Goal: Information Seeking & Learning: Learn about a topic

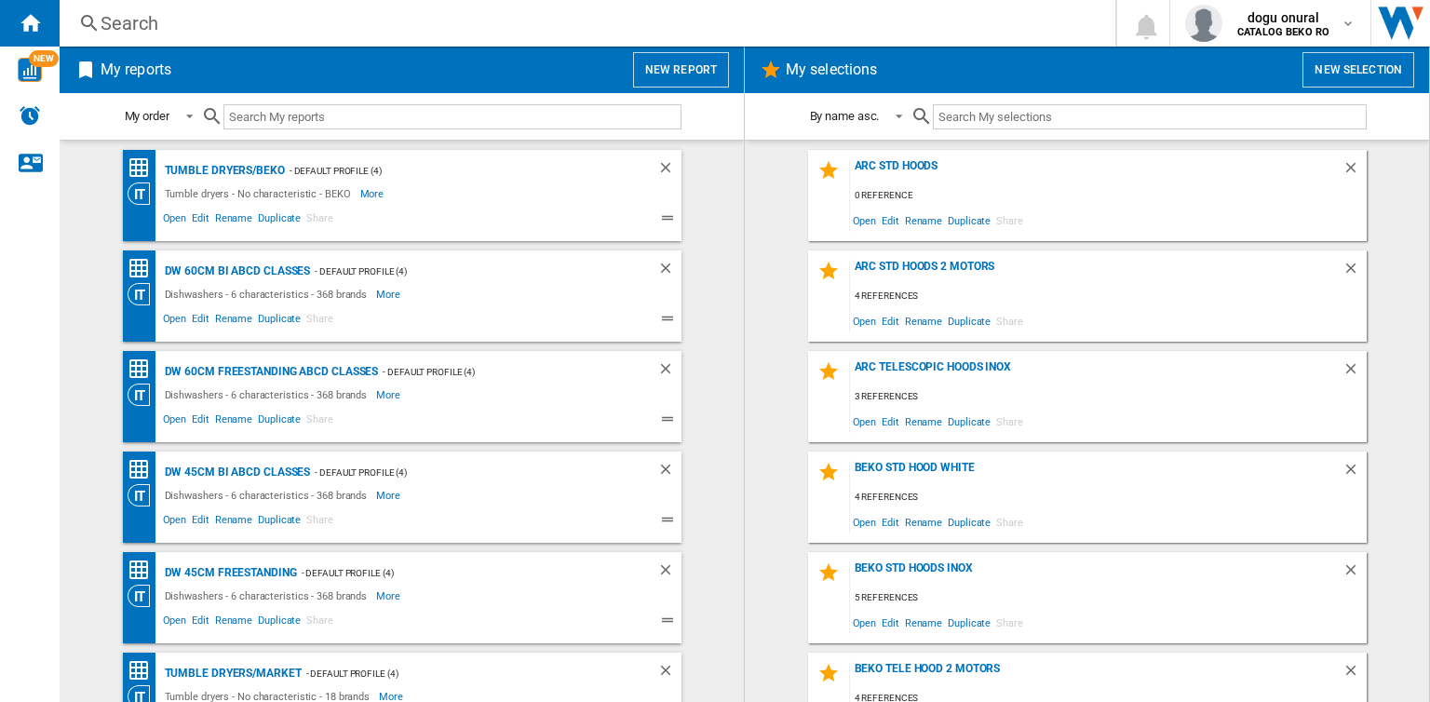
click at [160, 21] on div "Search" at bounding box center [584, 23] width 967 height 26
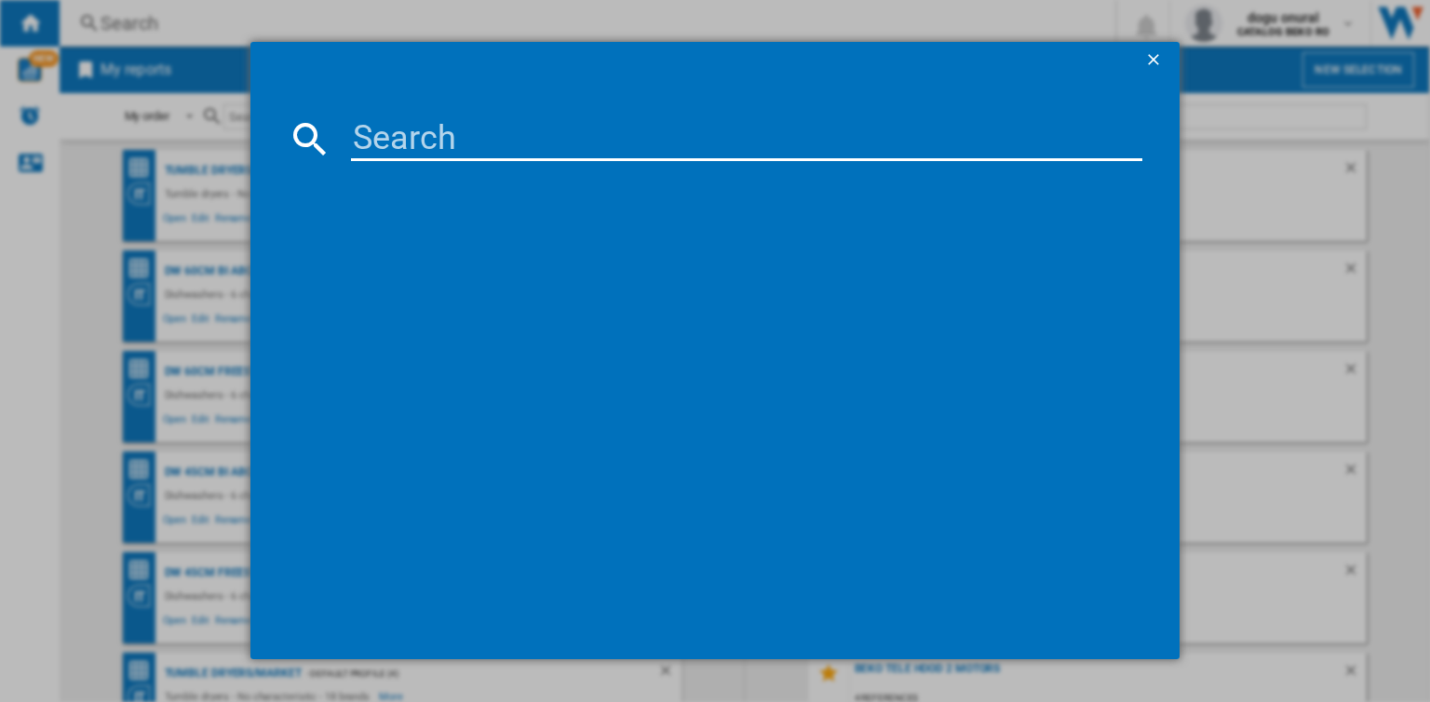
click at [373, 144] on input at bounding box center [747, 138] width 792 height 45
paste input "VK27SWH02V"
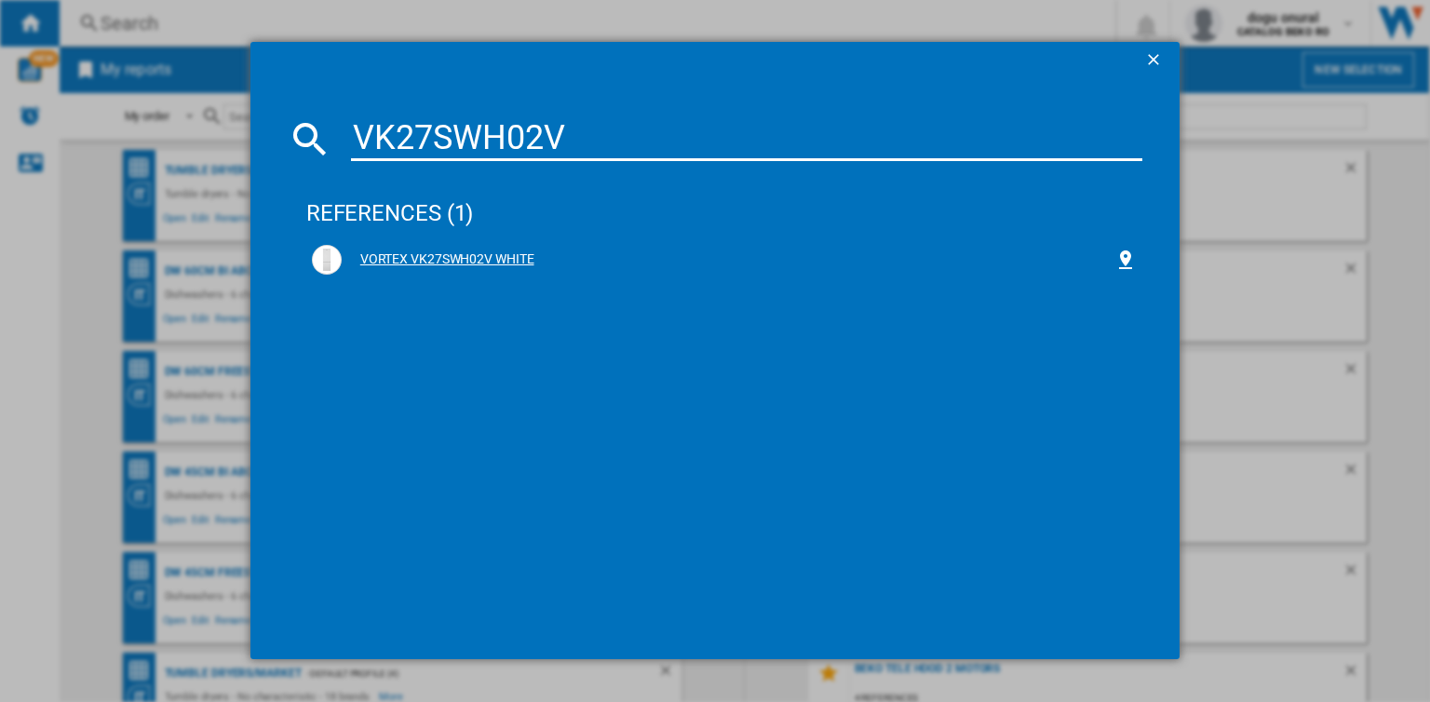
type input "VK27SWH02V"
drag, startPoint x: 440, startPoint y: 262, endPoint x: 350, endPoint y: 534, distance: 286.3
click at [350, 534] on div "references (1) VORTEX VK27SWH02V WHITE" at bounding box center [724, 396] width 836 height 452
click at [455, 256] on div "VORTEX VK27SWH02V WHITE" at bounding box center [728, 260] width 773 height 19
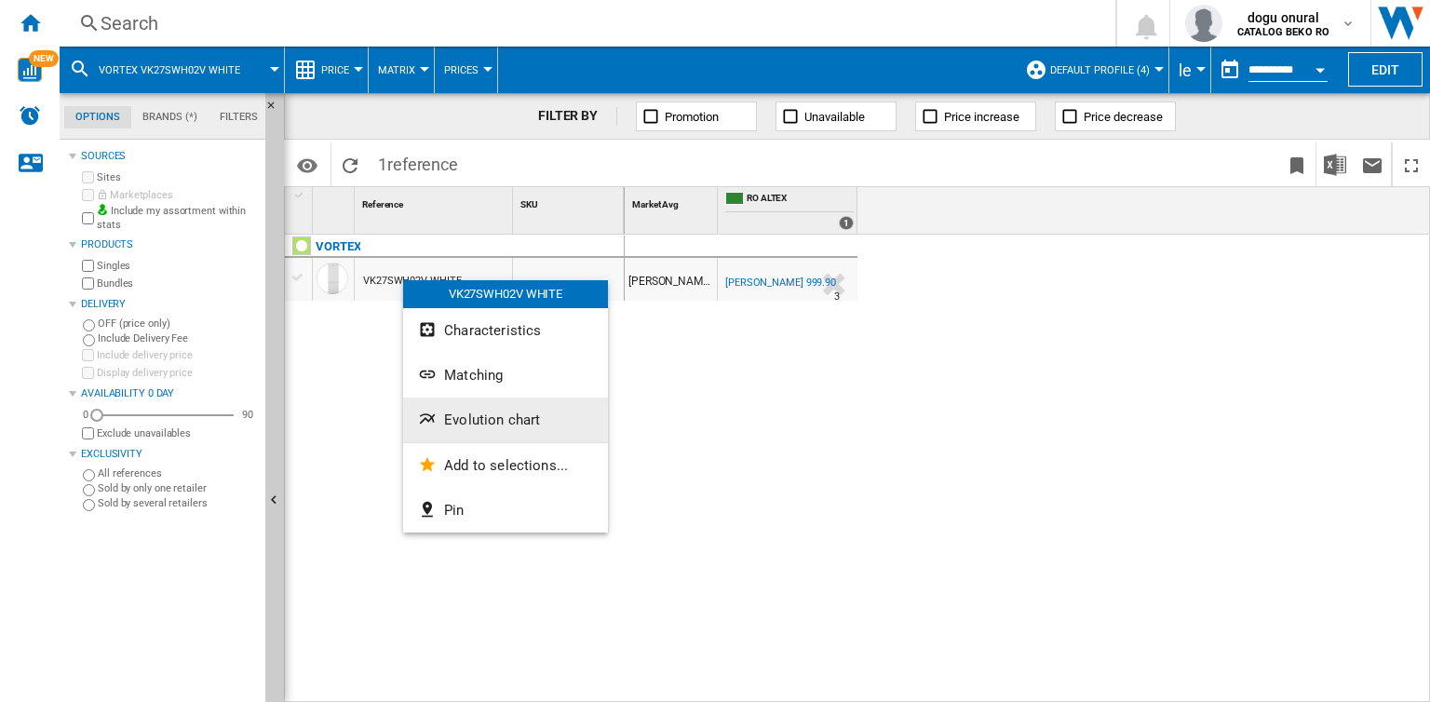
click at [462, 422] on span "Evolution chart" at bounding box center [492, 420] width 96 height 17
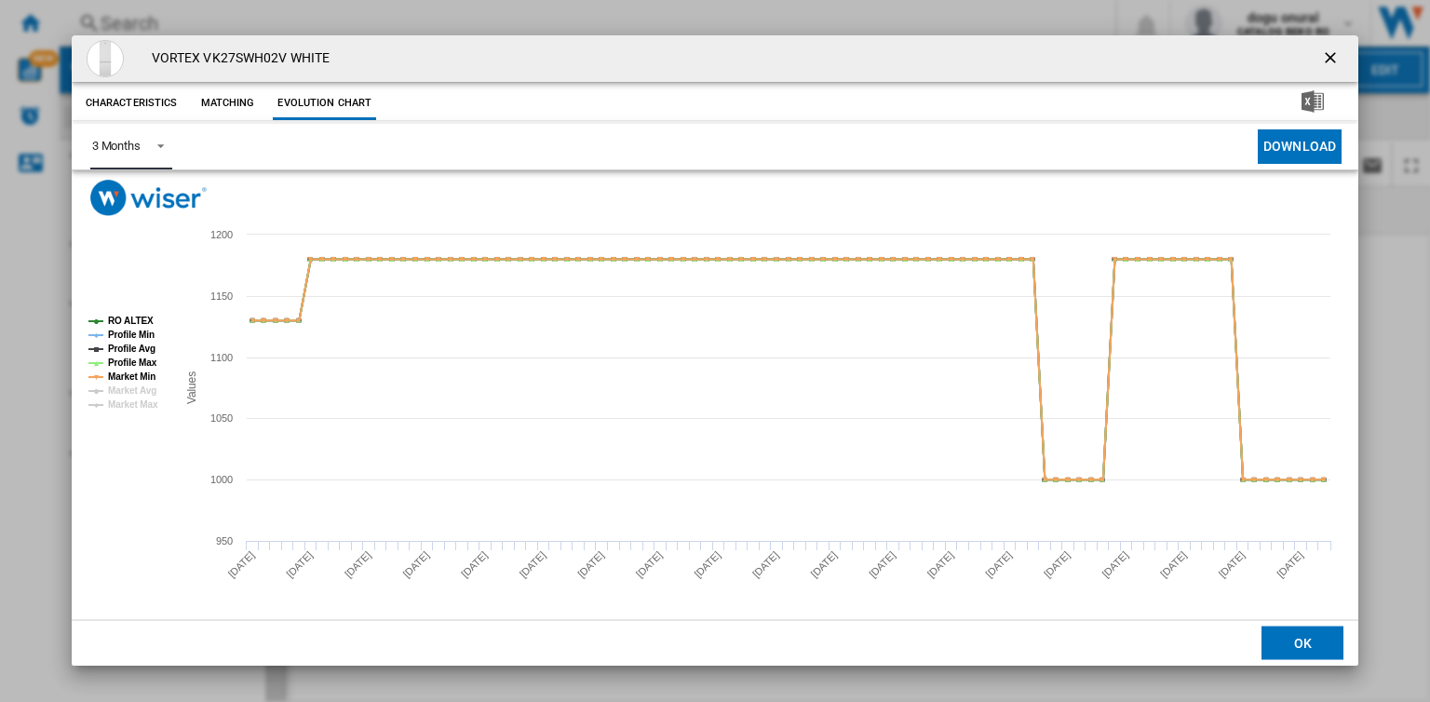
click at [162, 146] on span "Product popup" at bounding box center [155, 144] width 22 height 17
click at [134, 206] on md-option "6 Months" at bounding box center [139, 191] width 127 height 45
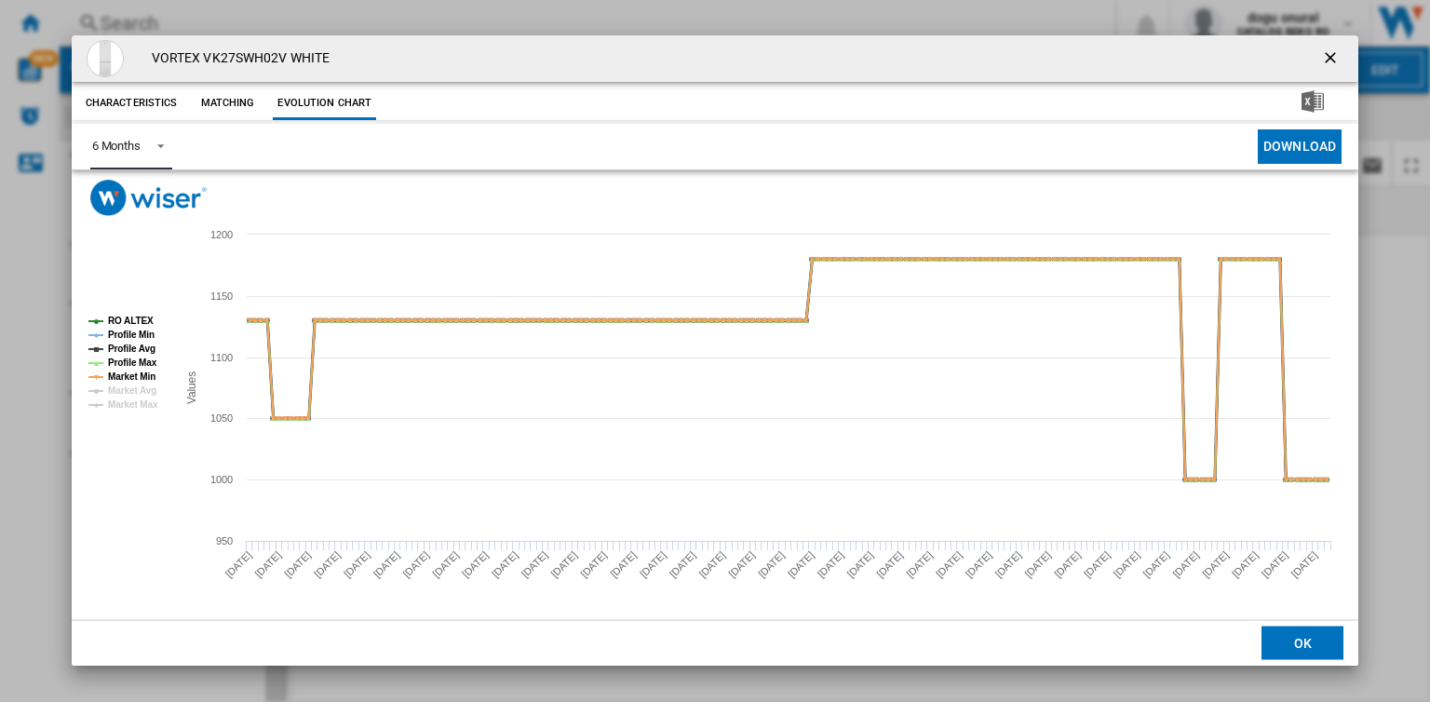
click at [148, 352] on tspan "Profile Avg" at bounding box center [131, 349] width 47 height 10
click at [155, 359] on tspan "Profile Max" at bounding box center [132, 363] width 49 height 10
click at [225, 101] on button "Matching" at bounding box center [227, 104] width 82 height 34
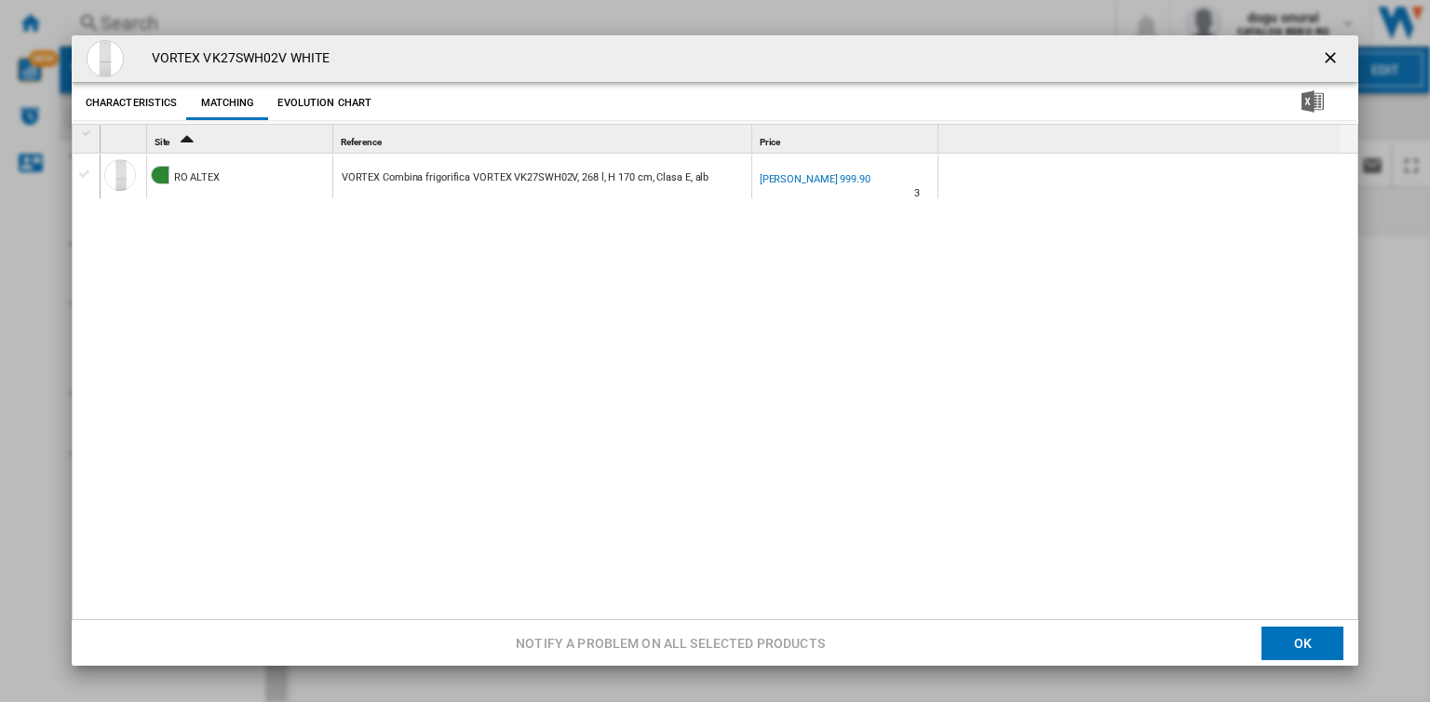
click at [1331, 51] on ng-md-icon "getI18NText('BUTTONS.CLOSE_DIALOG')" at bounding box center [1333, 59] width 22 height 22
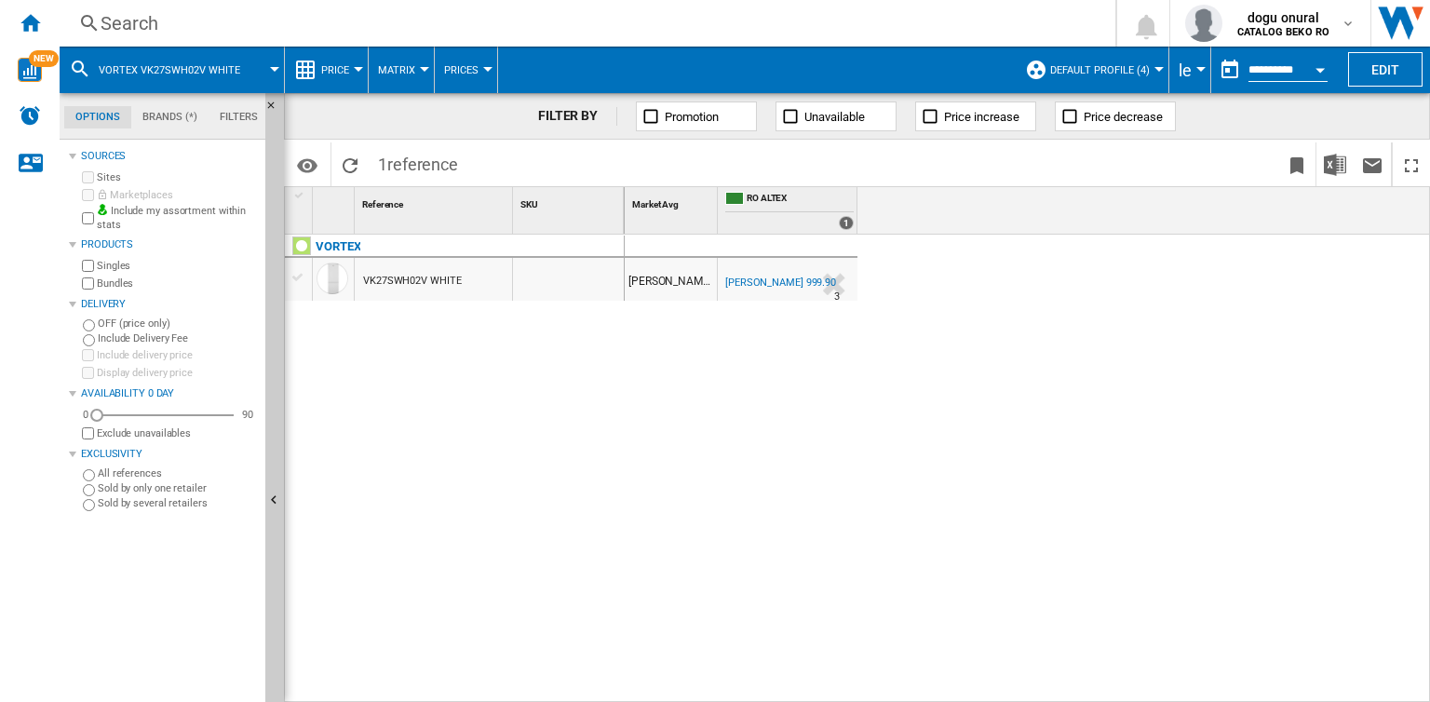
click at [740, 418] on div "RON 999.90 RO ALTEX -1.0 % RON 999.90 % N/A 3 RO ALTEX" at bounding box center [1028, 469] width 806 height 469
